Goal: Check status

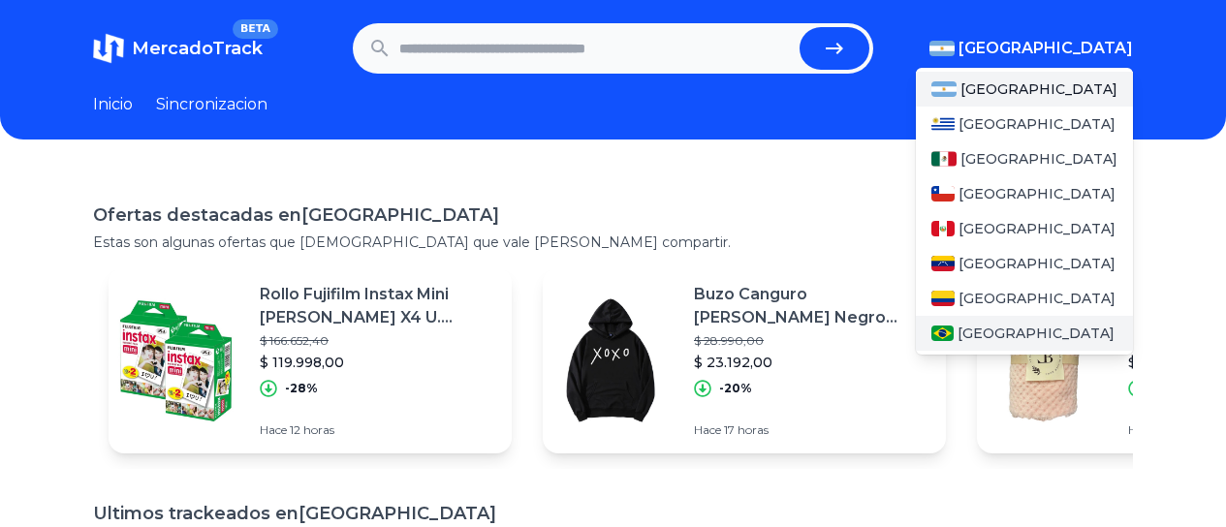
click at [1042, 320] on div "[GEOGRAPHIC_DATA]" at bounding box center [1024, 333] width 217 height 35
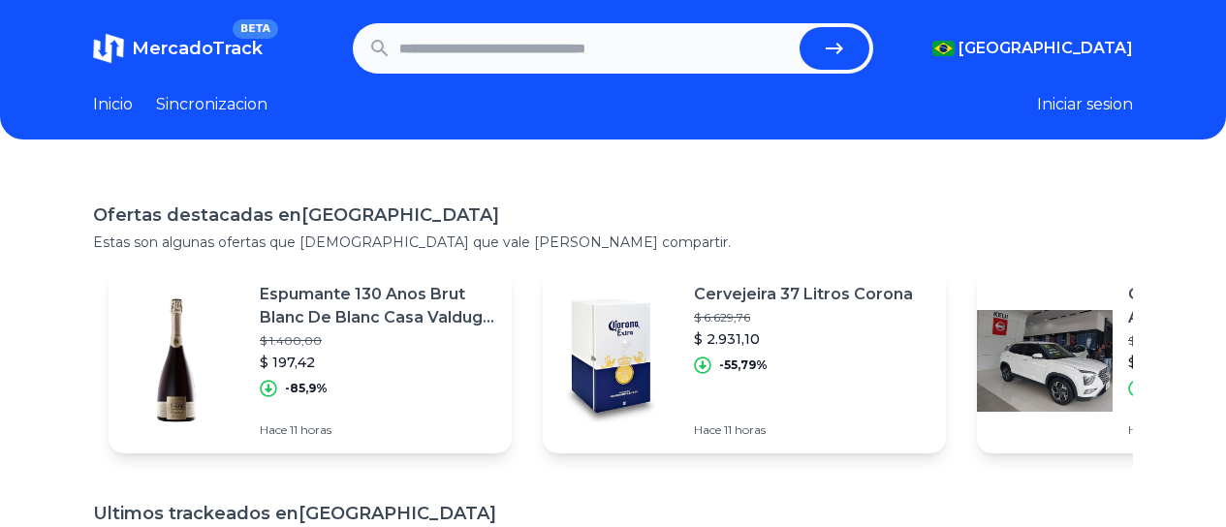
click at [675, 50] on input "text" at bounding box center [595, 48] width 393 height 43
type input "****"
click at [800, 27] on button "submit" at bounding box center [835, 48] width 70 height 43
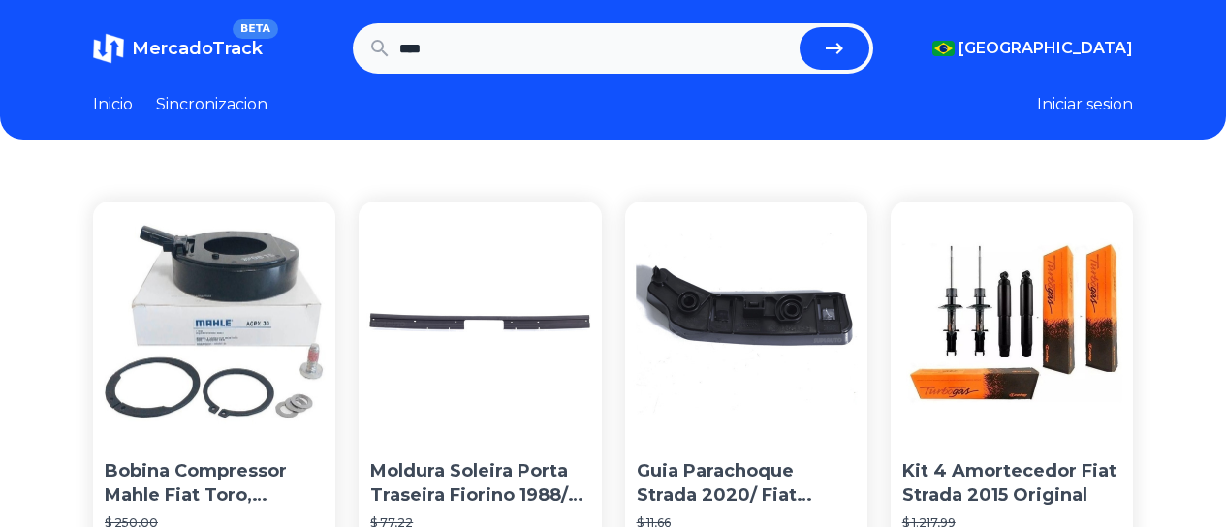
drag, startPoint x: 0, startPoint y: 0, endPoint x: 503, endPoint y: 149, distance: 524.8
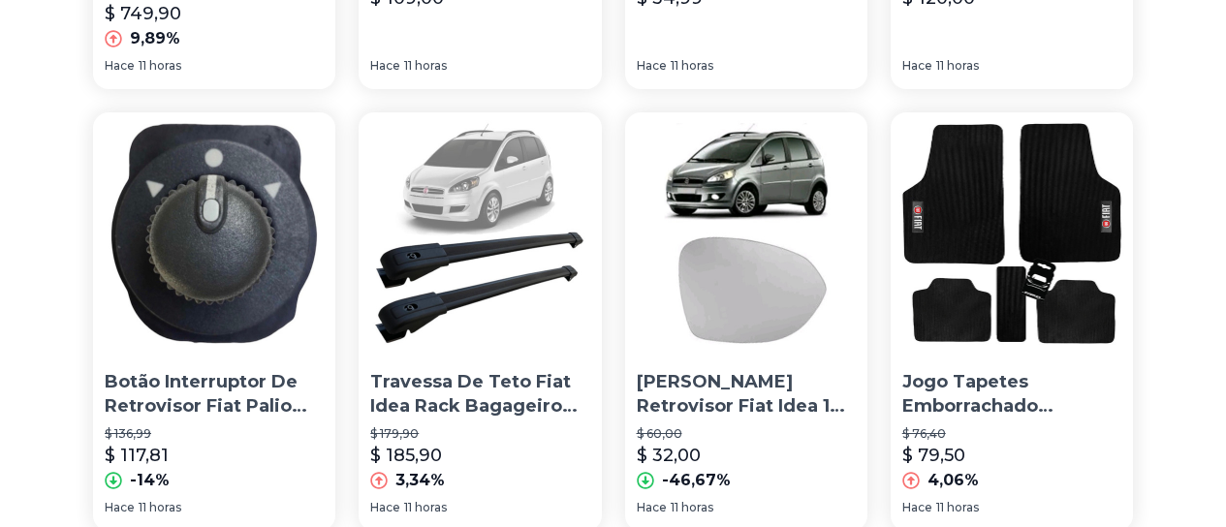
scroll to position [969, 0]
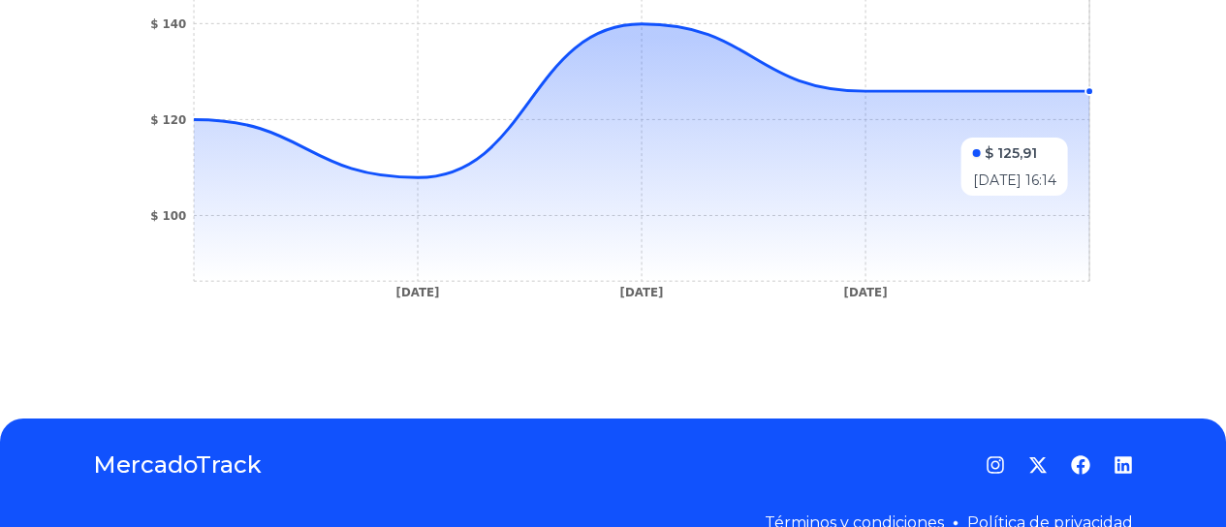
scroll to position [679, 0]
